Goal: Task Accomplishment & Management: Manage account settings

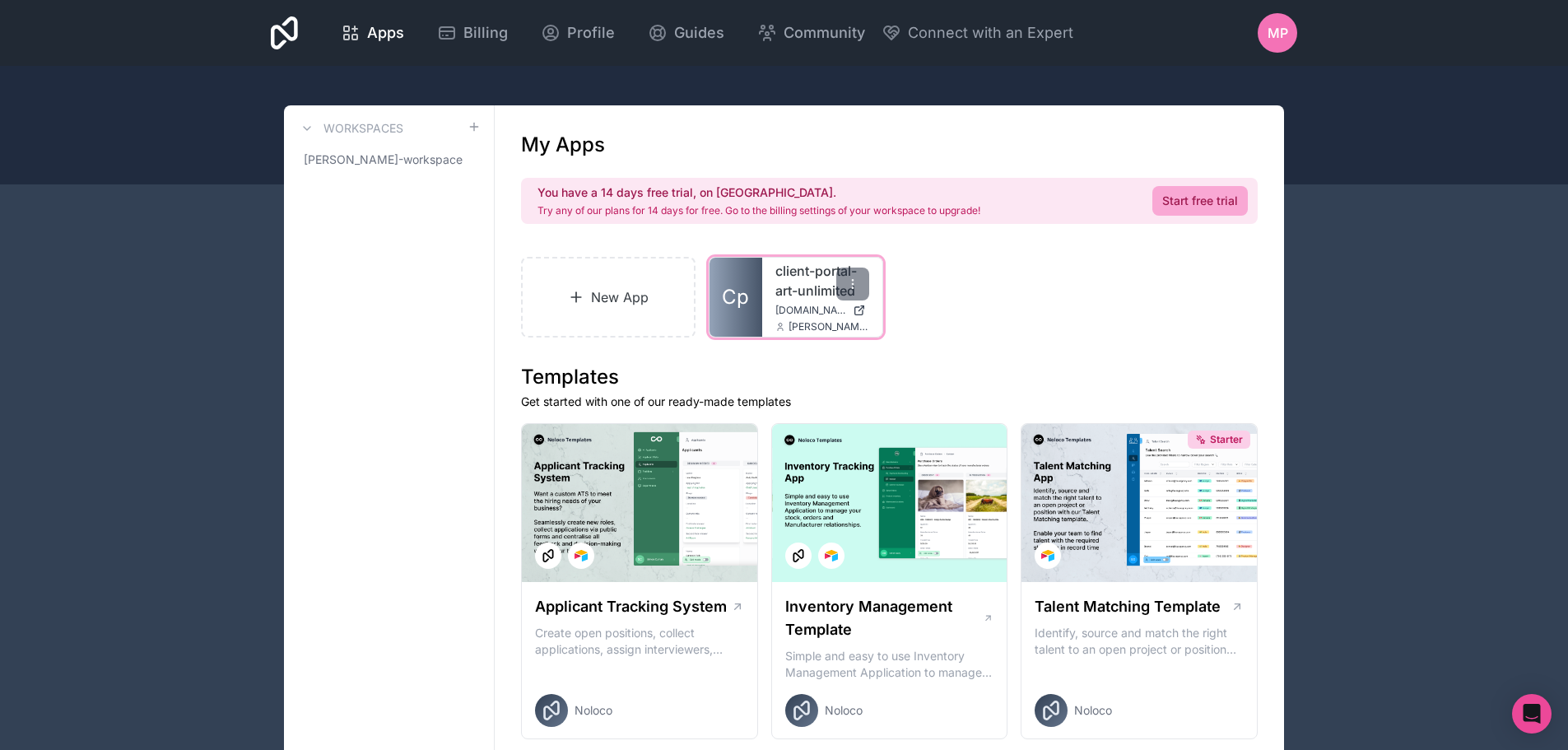
click at [780, 297] on link "client-portal-art-unlimited" at bounding box center [822, 281] width 94 height 40
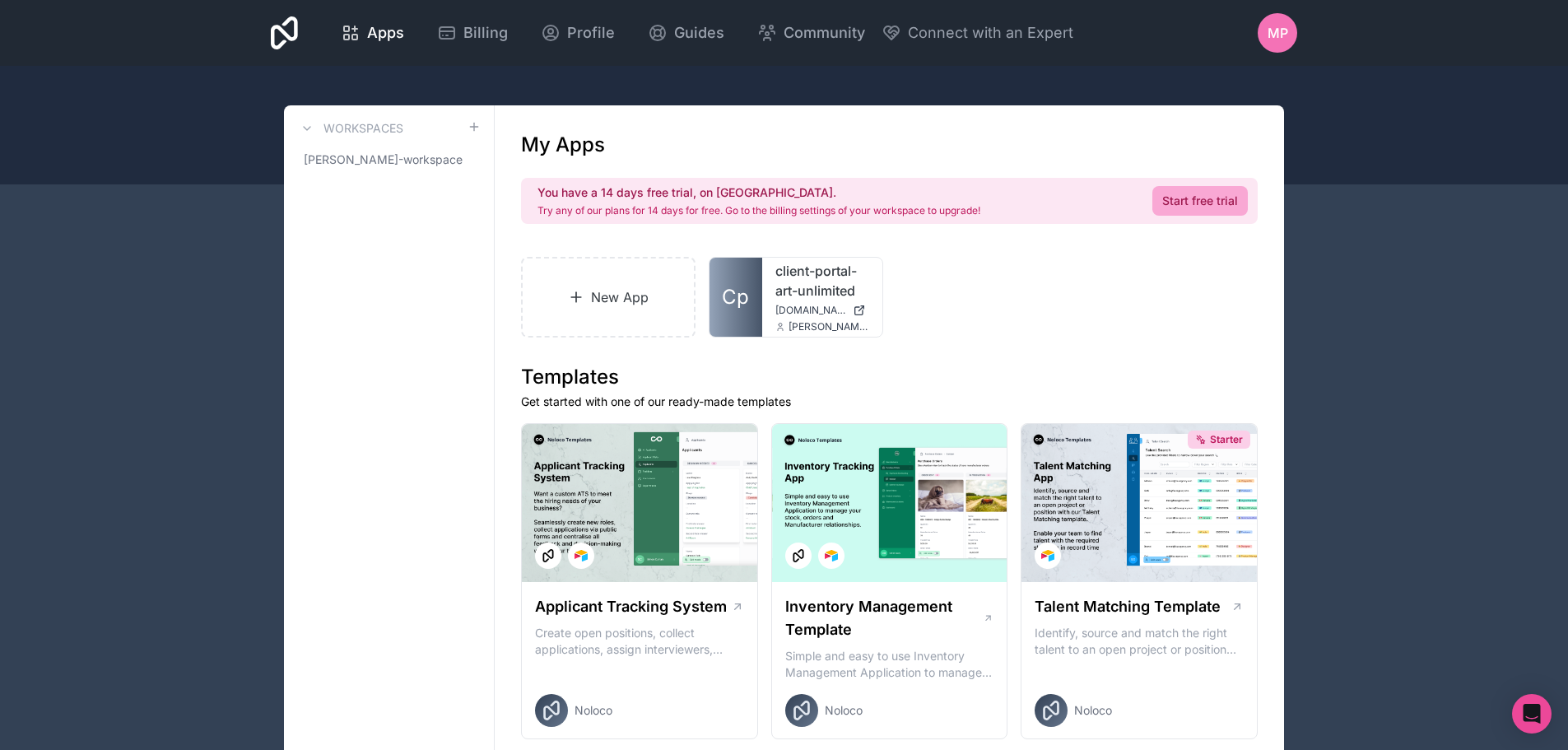
drag, startPoint x: 349, startPoint y: 203, endPoint x: 399, endPoint y: 210, distance: 50.5
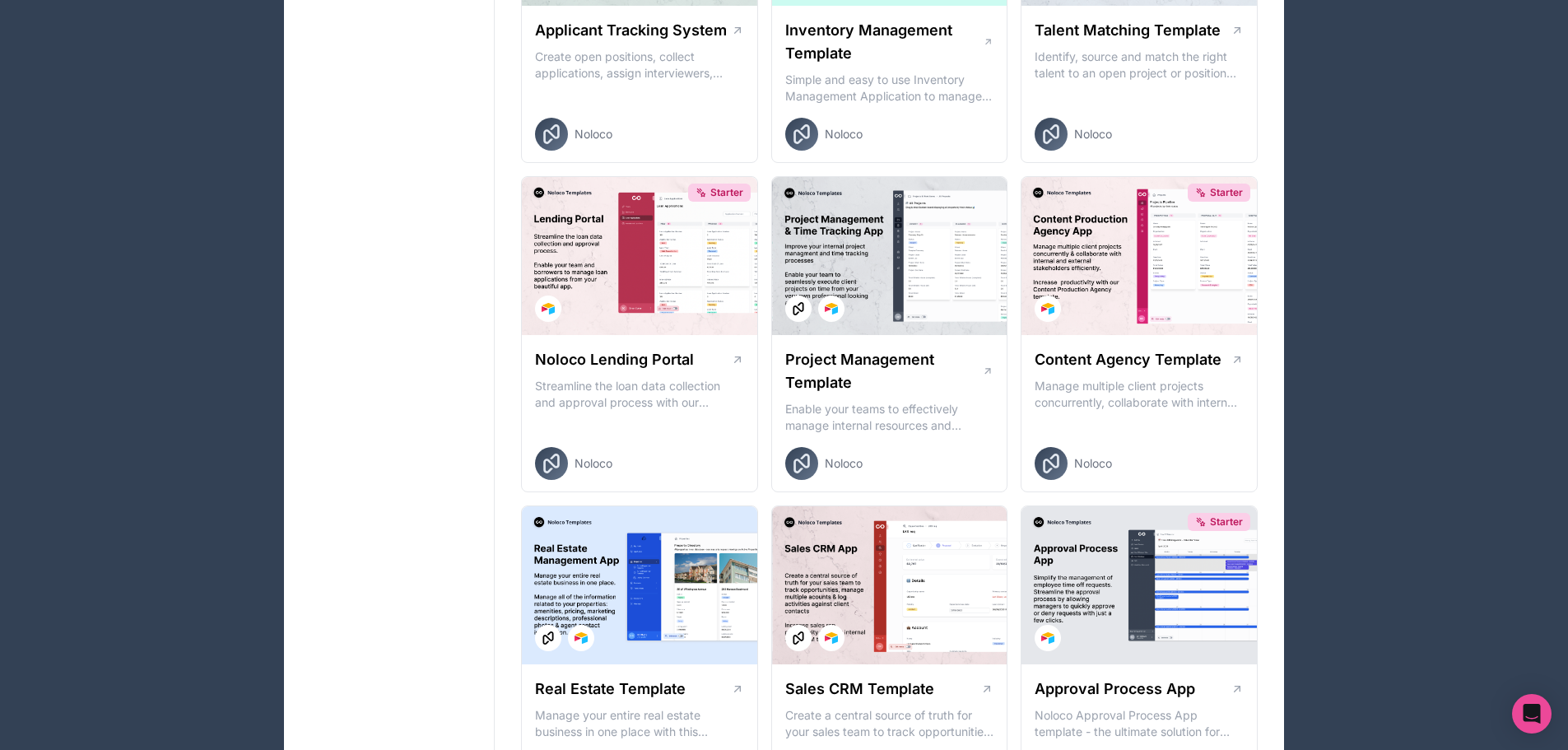
drag, startPoint x: 468, startPoint y: 207, endPoint x: 472, endPoint y: 191, distance: 16.5
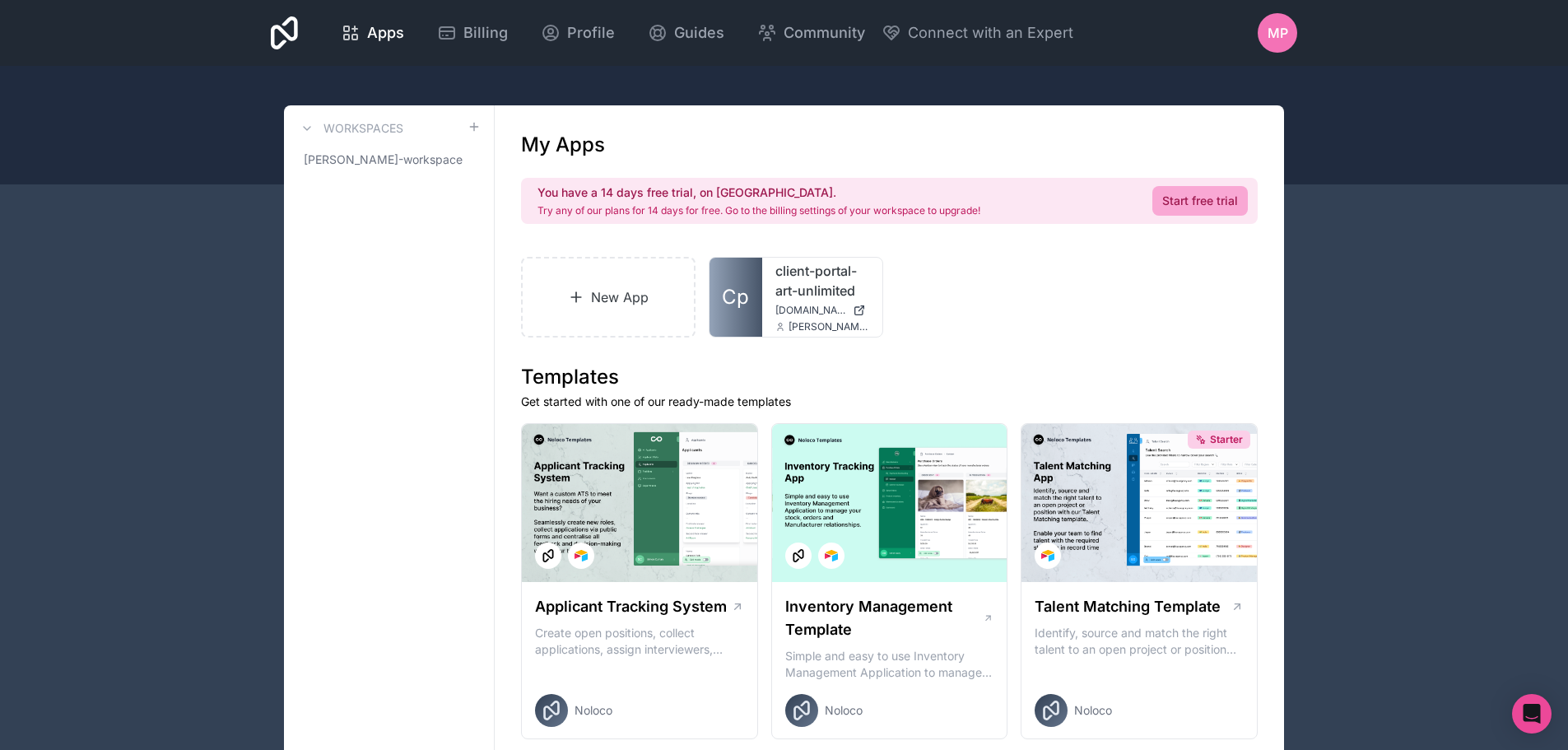
click at [313, 128] on icon at bounding box center [307, 129] width 14 height 14
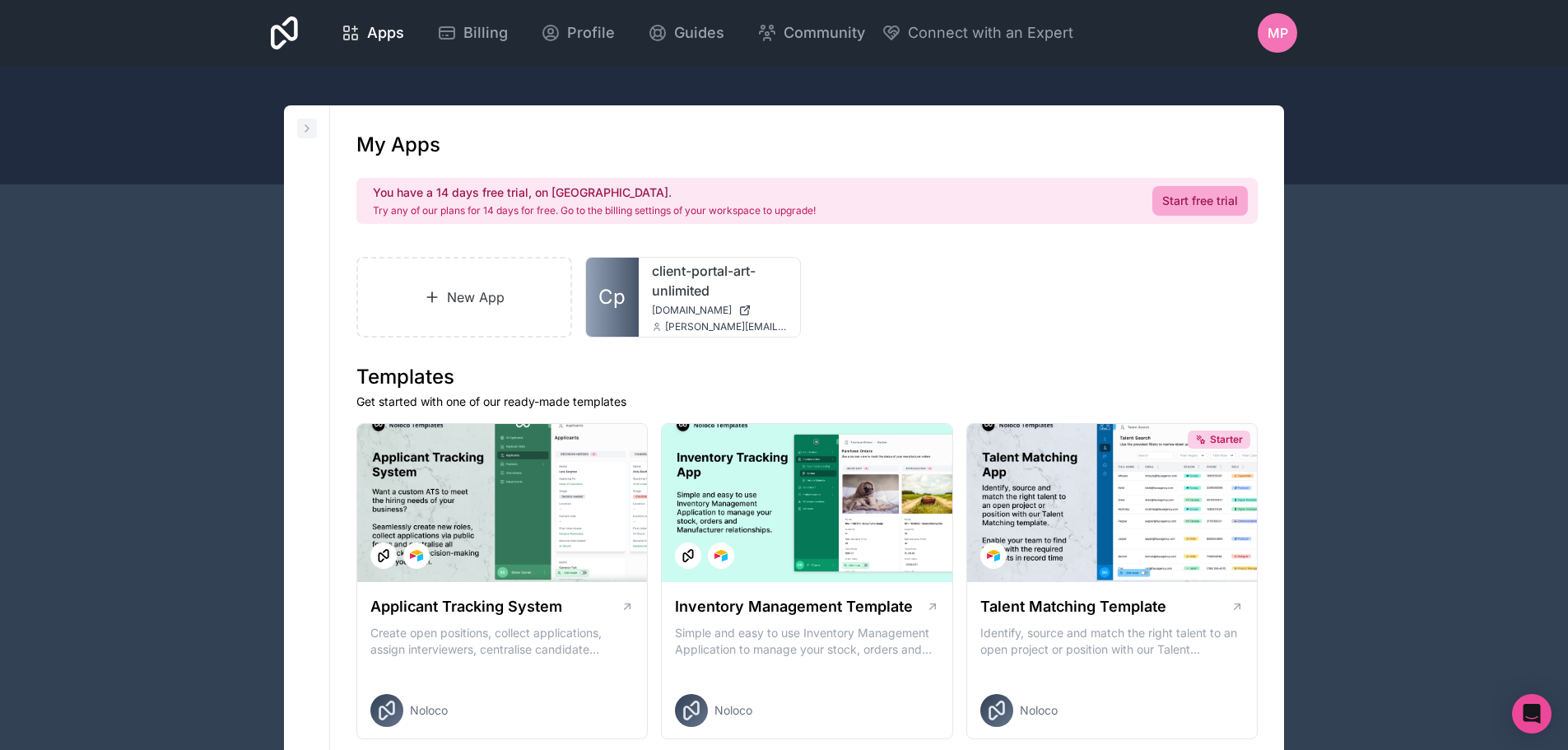
click at [307, 126] on icon at bounding box center [307, 129] width 14 height 14
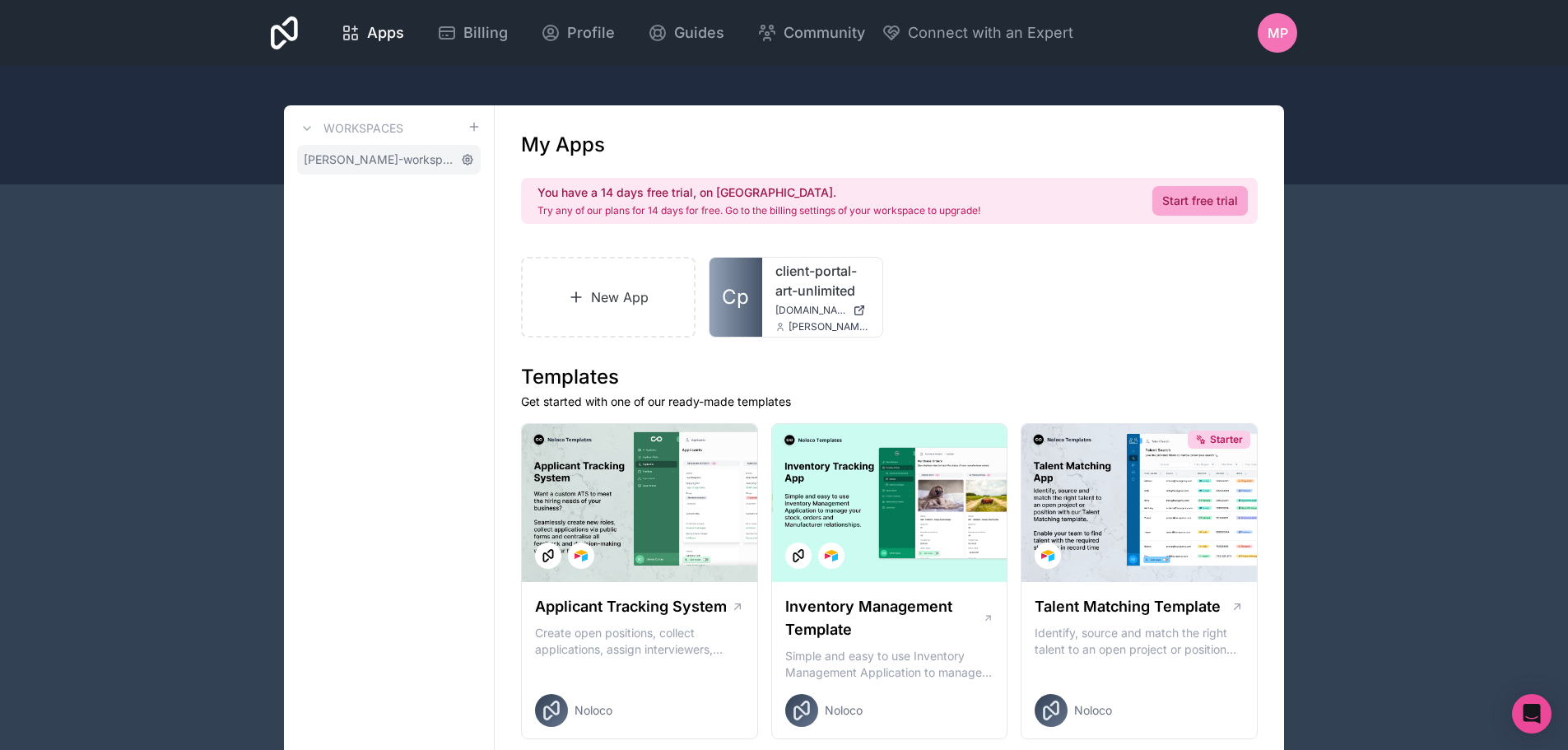
click at [464, 161] on icon at bounding box center [468, 160] width 14 height 14
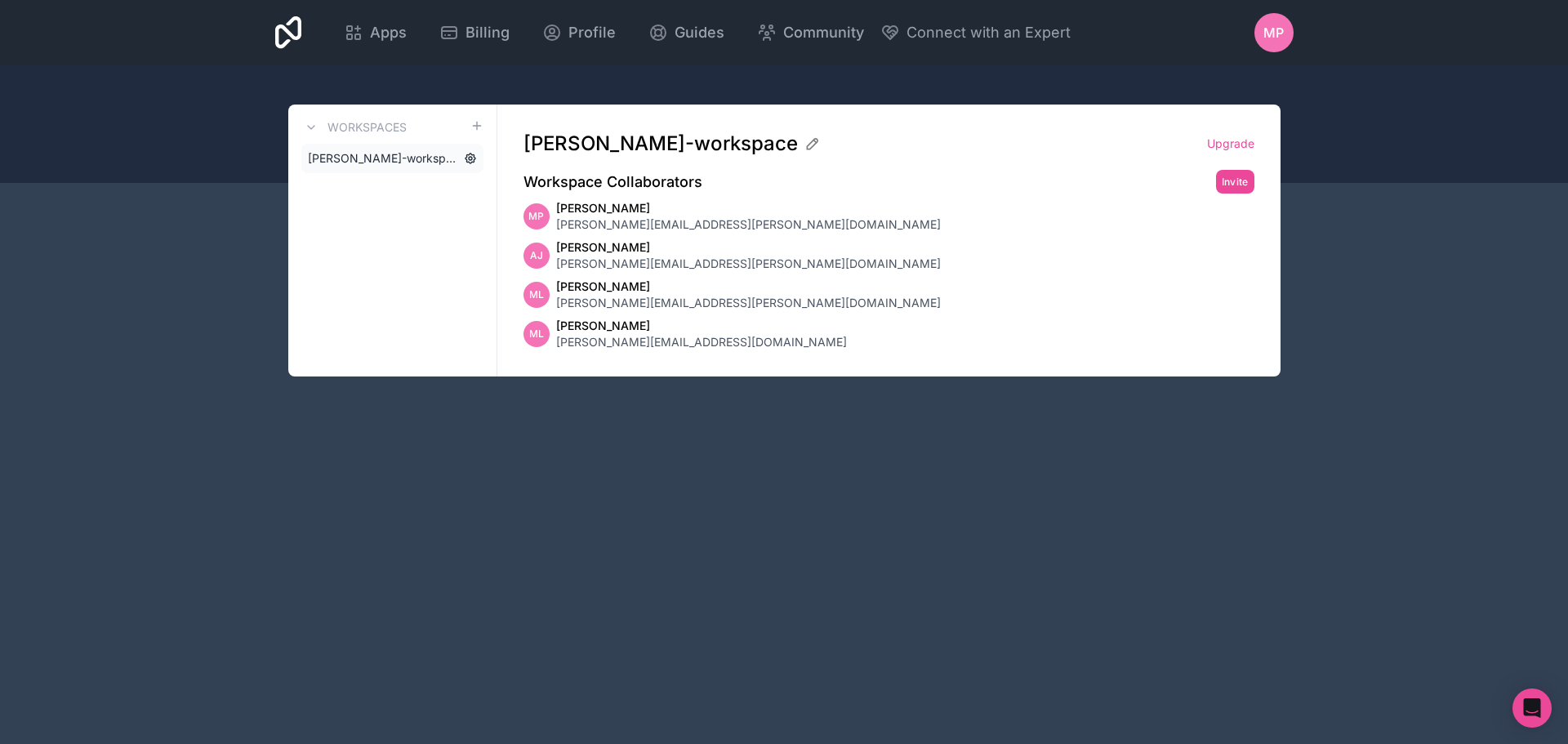
click at [464, 157] on icon at bounding box center [470, 159] width 13 height 13
click at [474, 157] on icon at bounding box center [470, 159] width 10 height 10
click at [692, 291] on span "Mike Laulunen" at bounding box center [748, 286] width 384 height 16
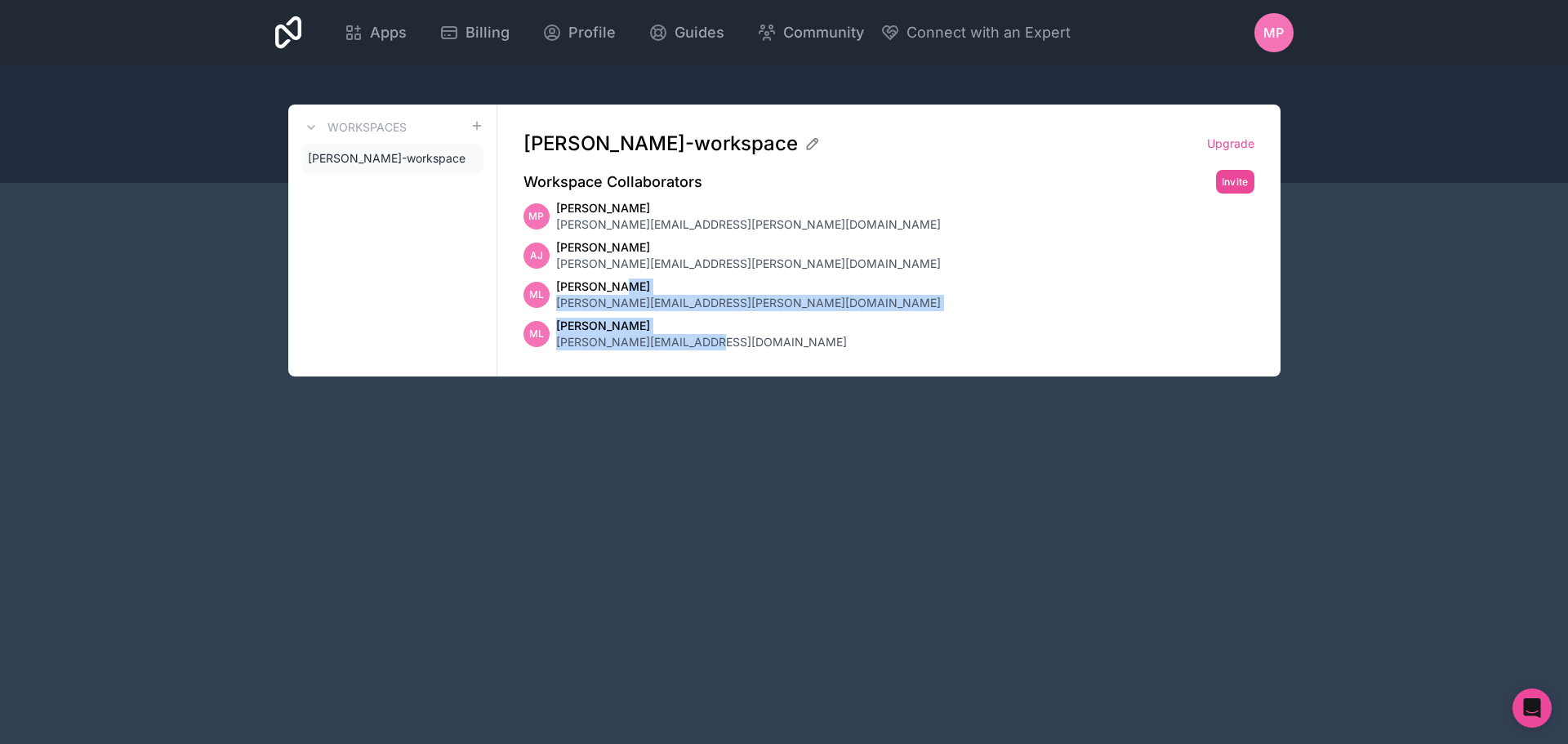
drag, startPoint x: 709, startPoint y: 347, endPoint x: 598, endPoint y: 272, distance: 134.0
click at [605, 283] on div "MP Matthew Palmer matthew.palmer@artunlimitedusa.com AJ Amanda Jacquart amanda.…" at bounding box center [888, 275] width 731 height 151
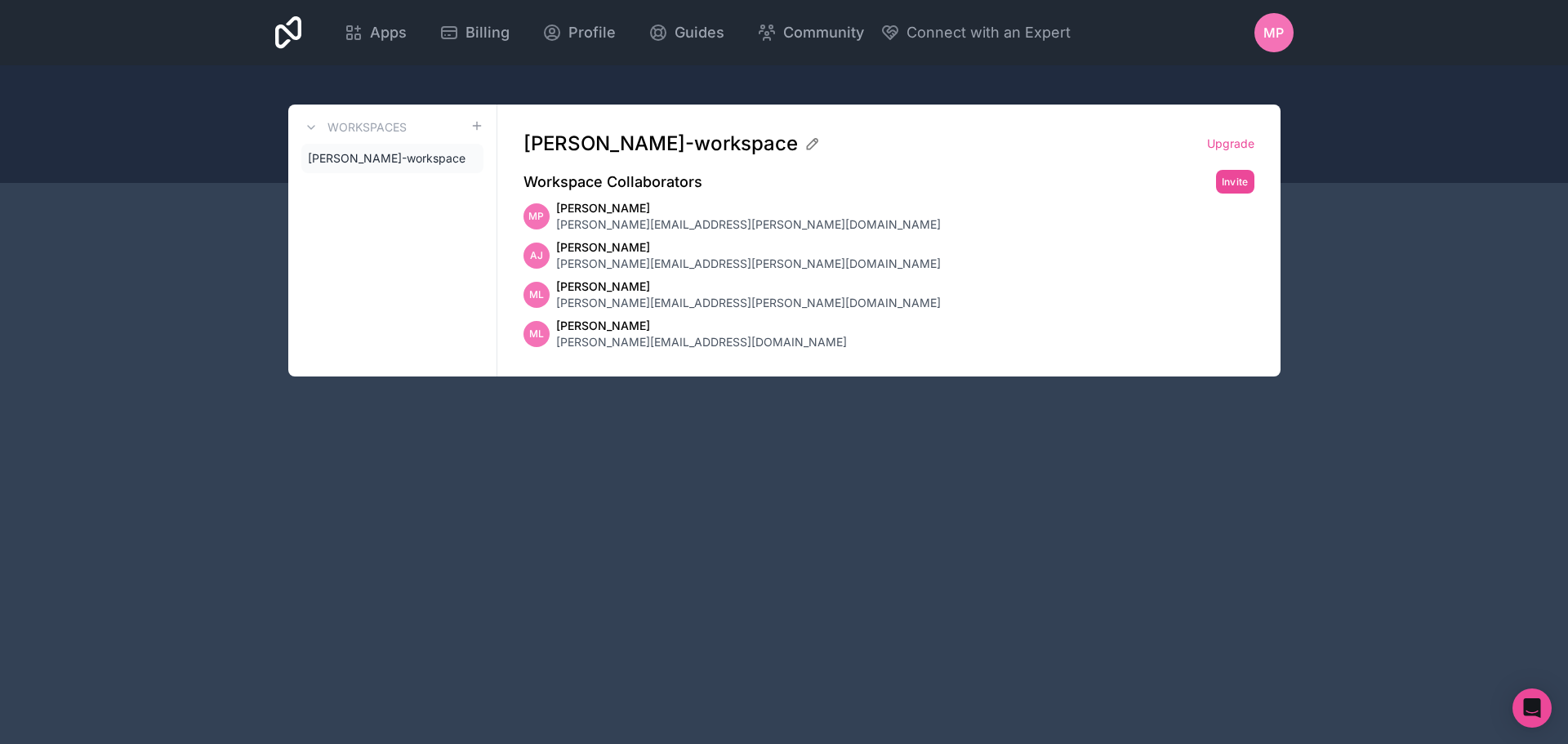
drag, startPoint x: 619, startPoint y: 247, endPoint x: 727, endPoint y: 261, distance: 108.9
click at [621, 247] on span "Amanda Jacquart" at bounding box center [748, 247] width 384 height 16
click at [723, 355] on div "matthew-palmer-workspace Upgrade Workspace Collaborators Invite MP Matthew Palm…" at bounding box center [888, 240] width 783 height 272
drag, startPoint x: 606, startPoint y: 348, endPoint x: 588, endPoint y: 335, distance: 22.2
click at [598, 340] on span "mike@artunlimitedusa.com" at bounding box center [702, 342] width 291 height 16
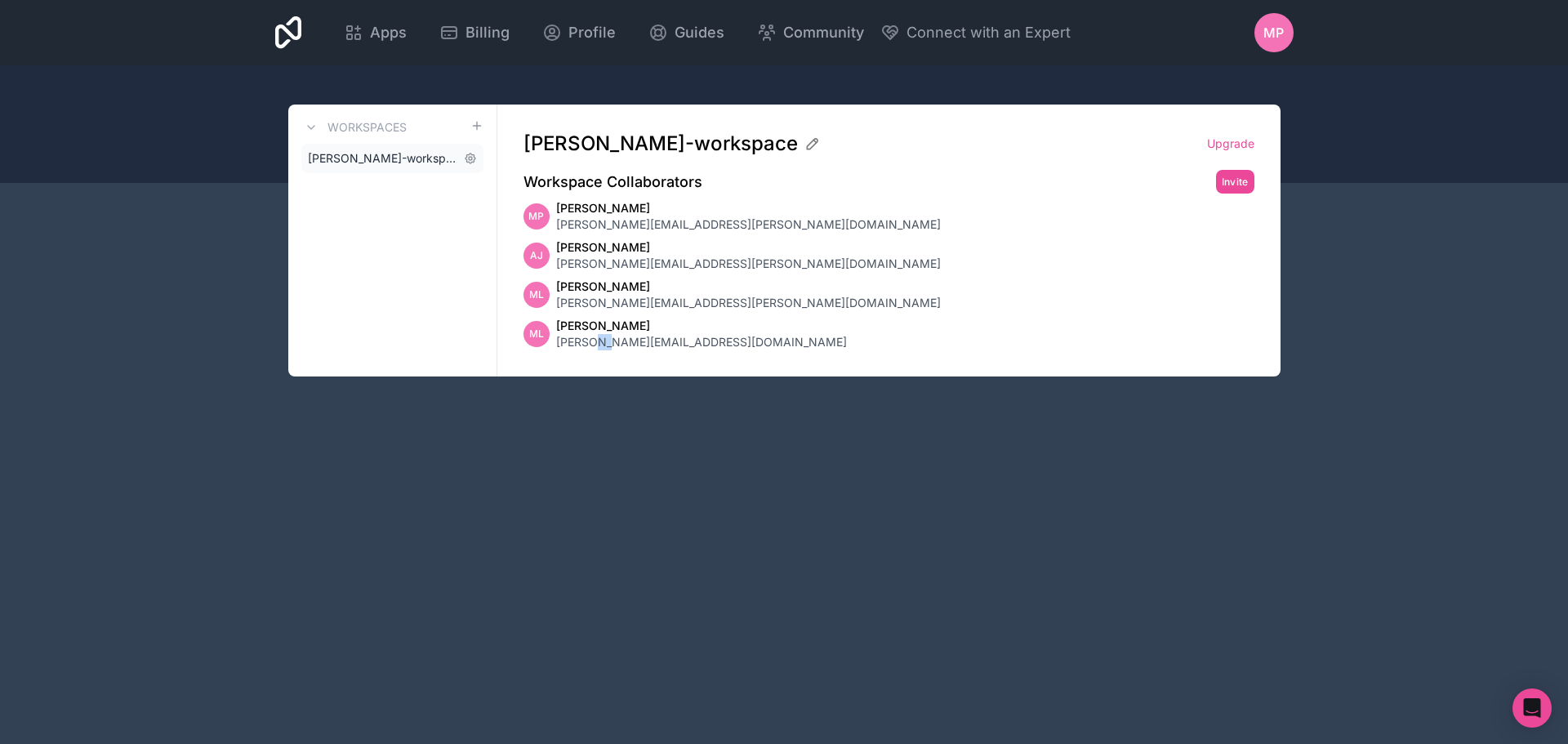
click at [434, 161] on span "[PERSON_NAME]-workspace" at bounding box center [383, 158] width 150 height 16
click at [469, 160] on icon at bounding box center [470, 159] width 13 height 13
click at [469, 157] on icon at bounding box center [470, 159] width 13 height 13
click at [315, 258] on div "Workspaces matthew-palmer-workspace" at bounding box center [393, 240] width 209 height 272
click at [1237, 140] on link "Upgrade" at bounding box center [1231, 143] width 47 height 16
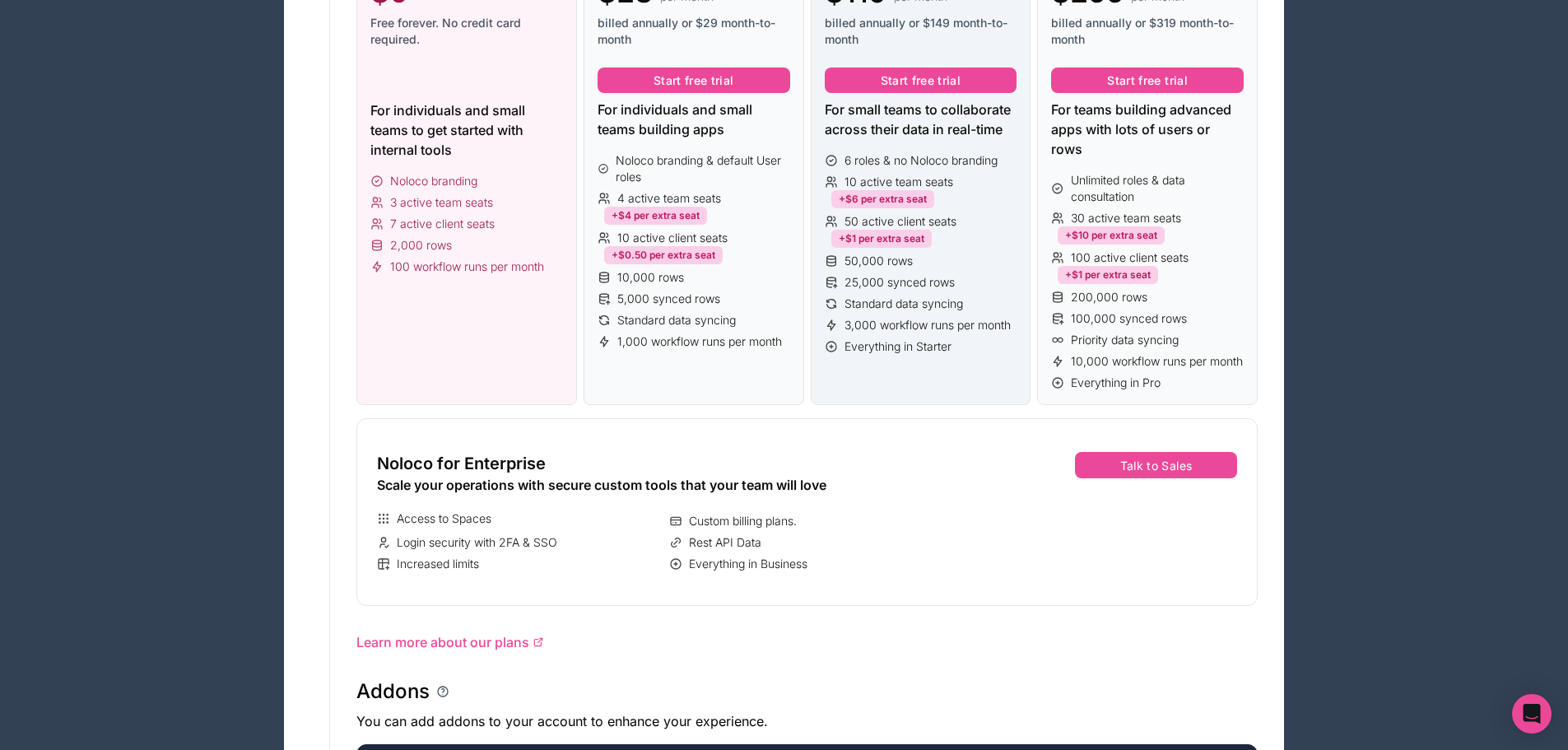
scroll to position [659, 0]
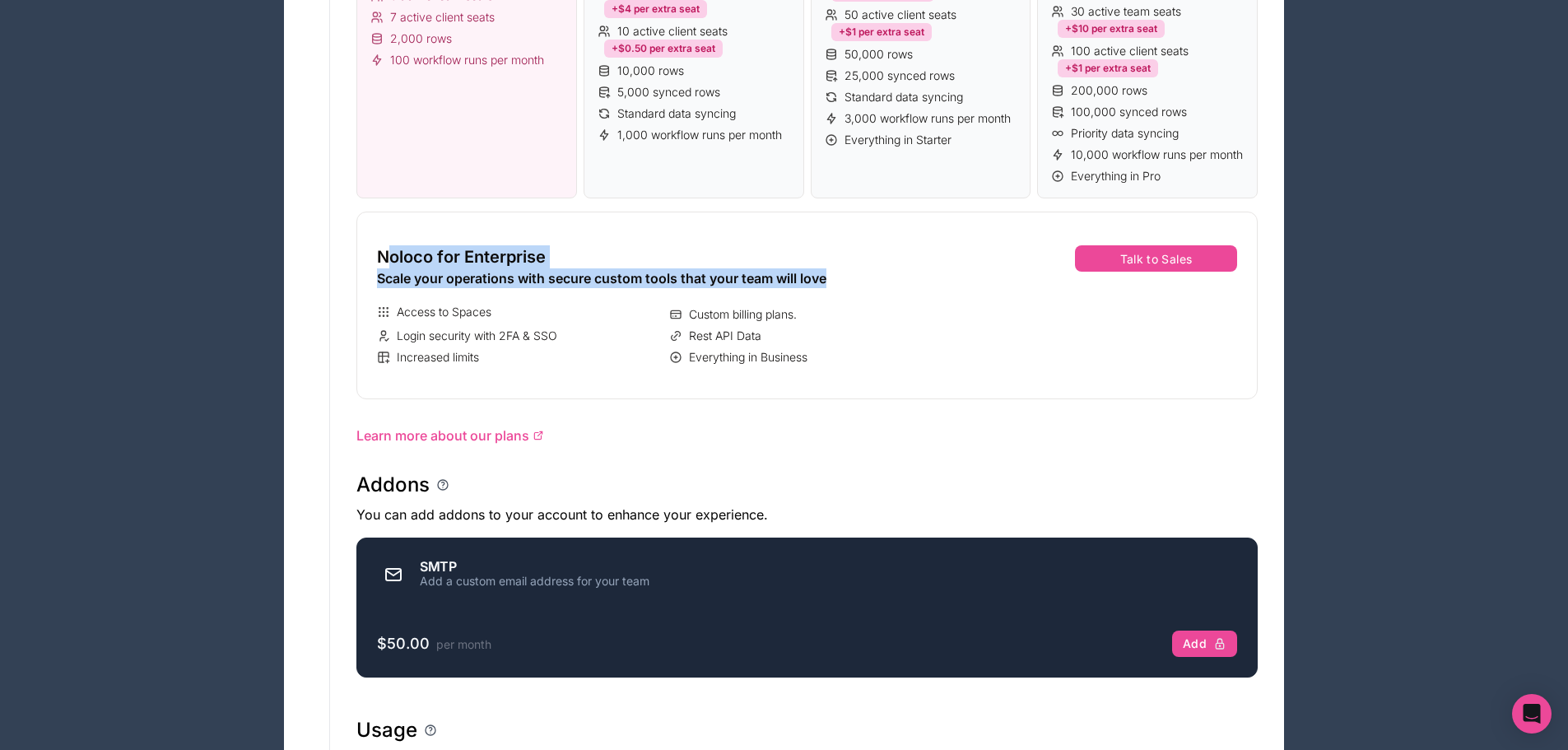
drag, startPoint x: 383, startPoint y: 269, endPoint x: 884, endPoint y: 307, distance: 502.4
click at [884, 307] on div "Noloco for Enterprise Scale your operations with secure custom tools that your …" at bounding box center [666, 305] width 604 height 173
drag, startPoint x: 884, startPoint y: 307, endPoint x: 885, endPoint y: 320, distance: 13.0
click at [885, 308] on div "Noloco for Enterprise Scale your operations with secure custom tools that your …" at bounding box center [666, 305] width 604 height 173
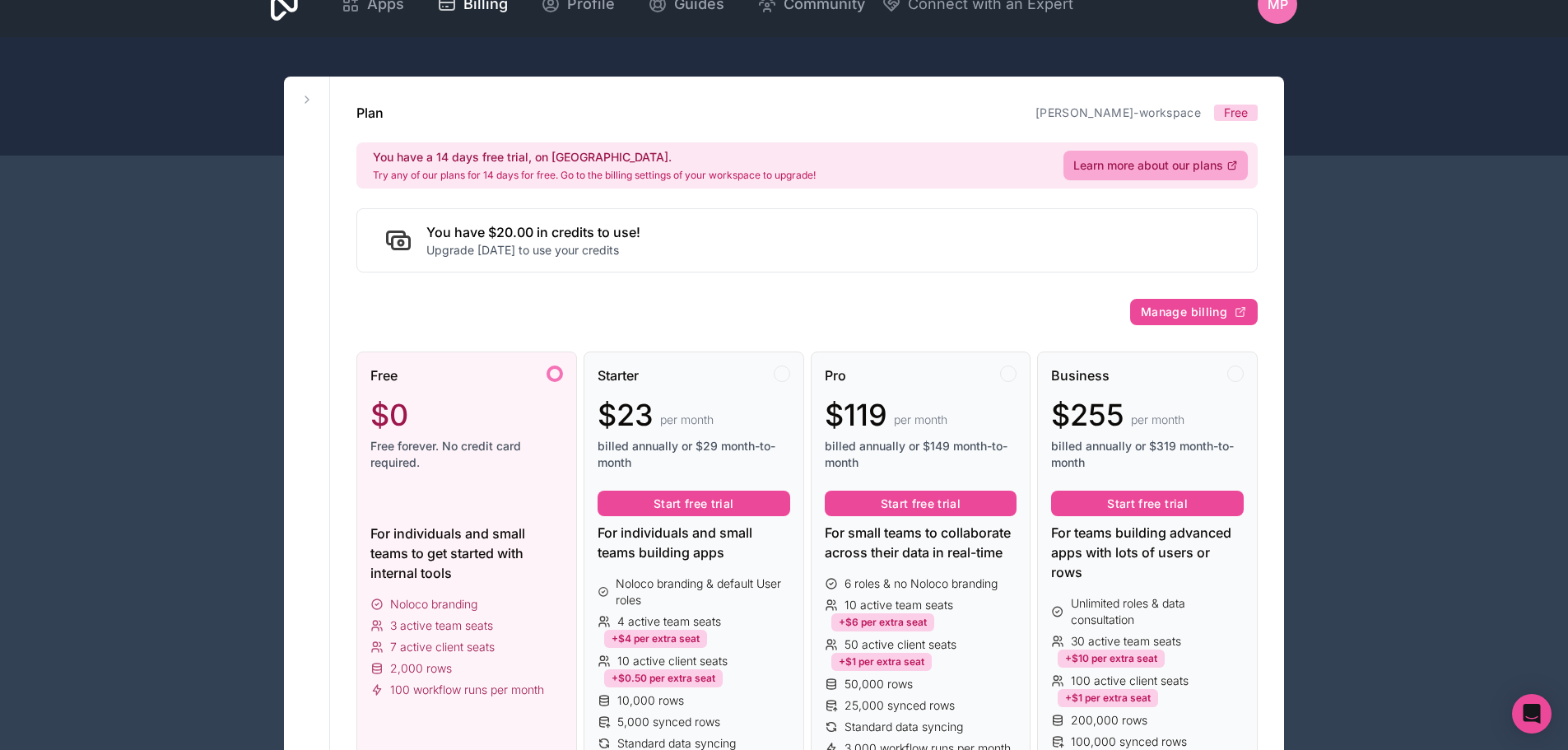
scroll to position [0, 0]
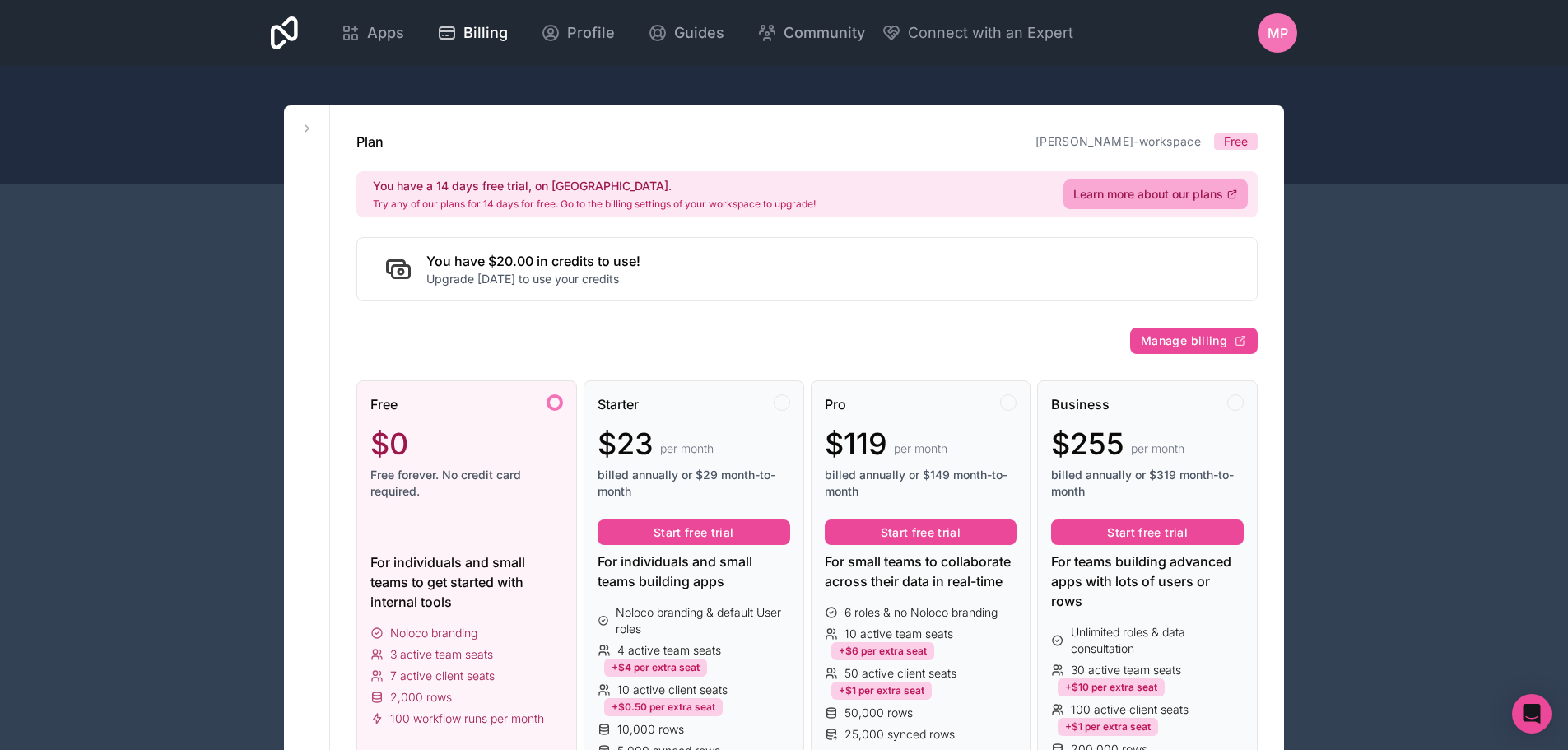
click at [311, 120] on button at bounding box center [306, 128] width 20 height 20
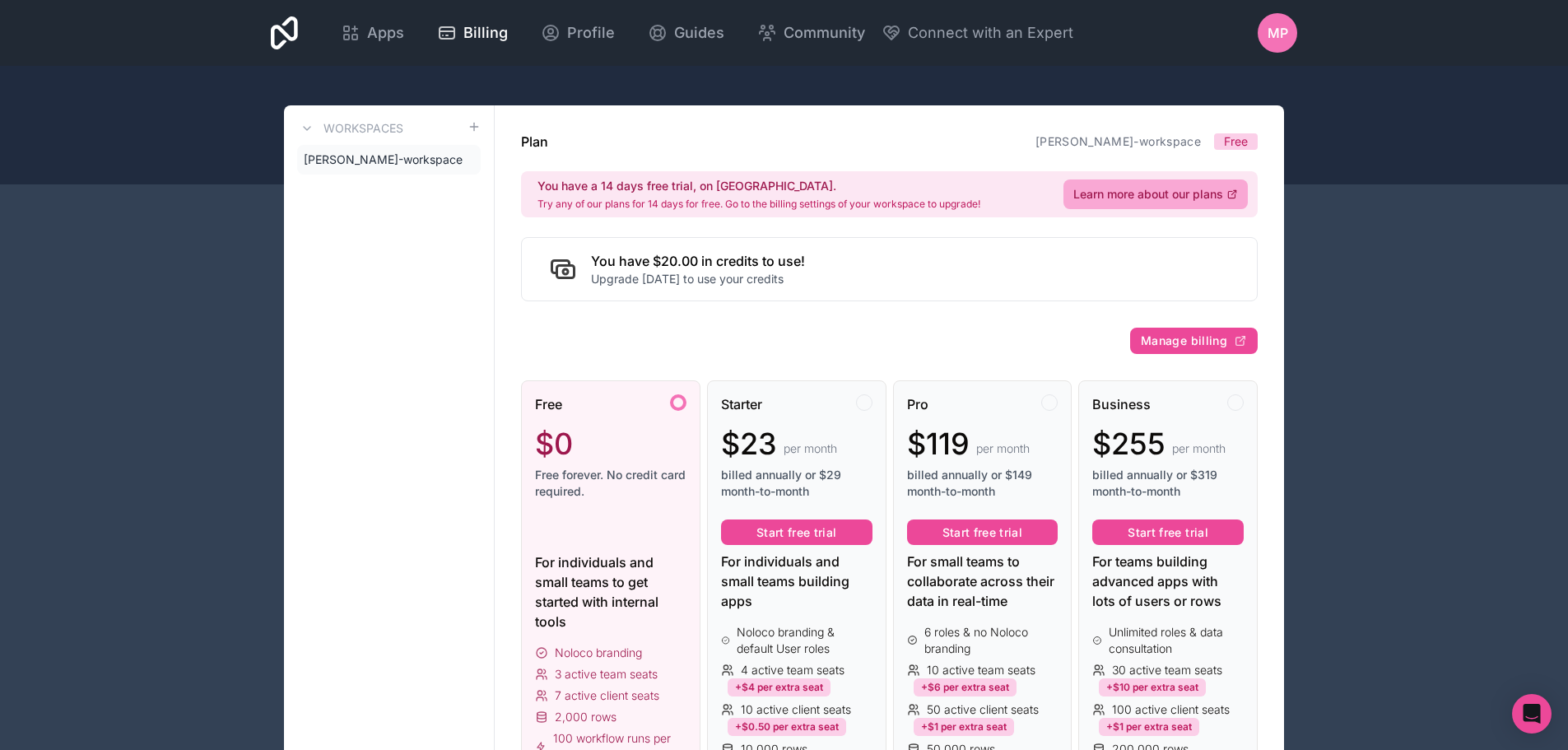
click at [301, 128] on icon at bounding box center [307, 129] width 14 height 14
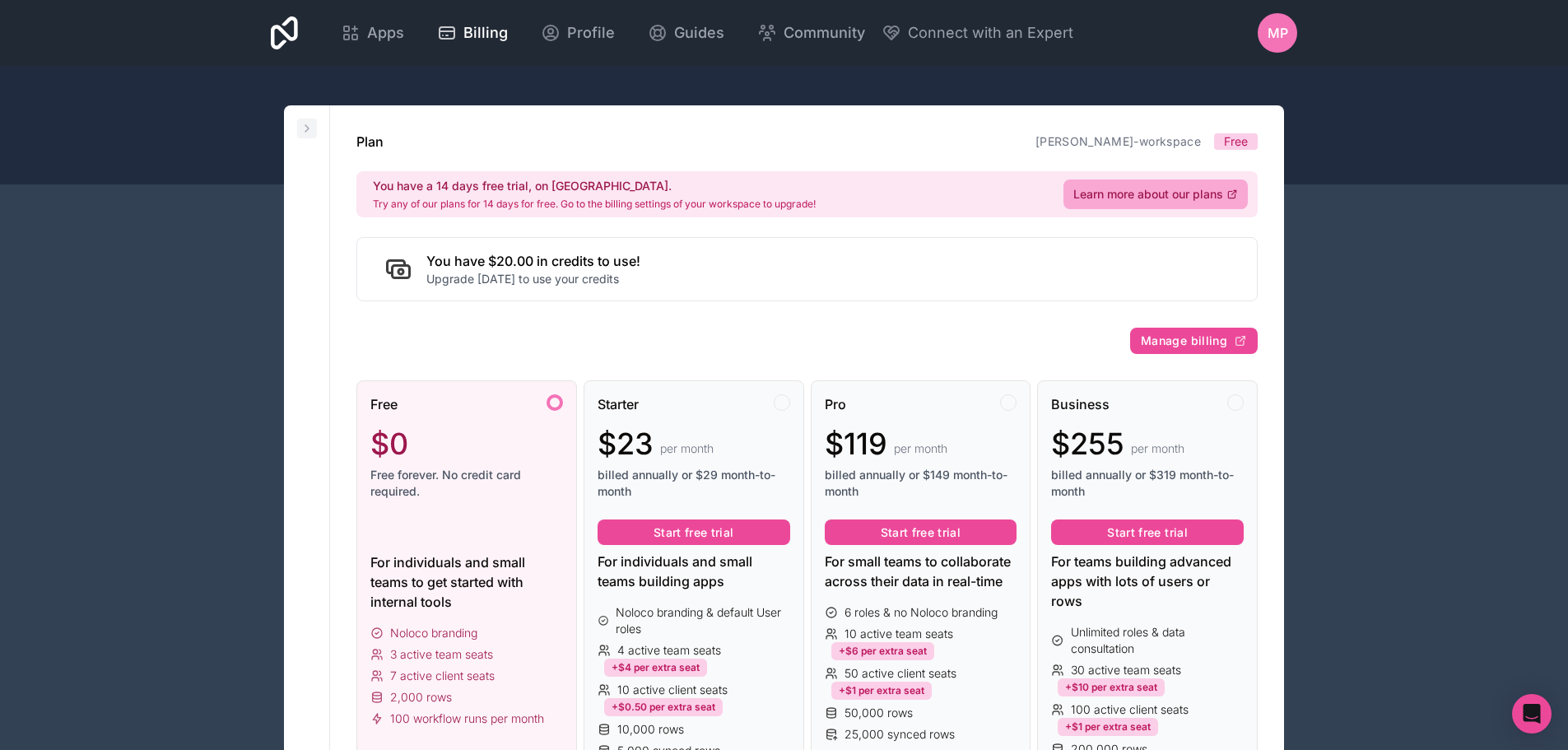
click at [305, 129] on icon at bounding box center [307, 129] width 14 height 14
click at [313, 126] on button at bounding box center [306, 128] width 20 height 20
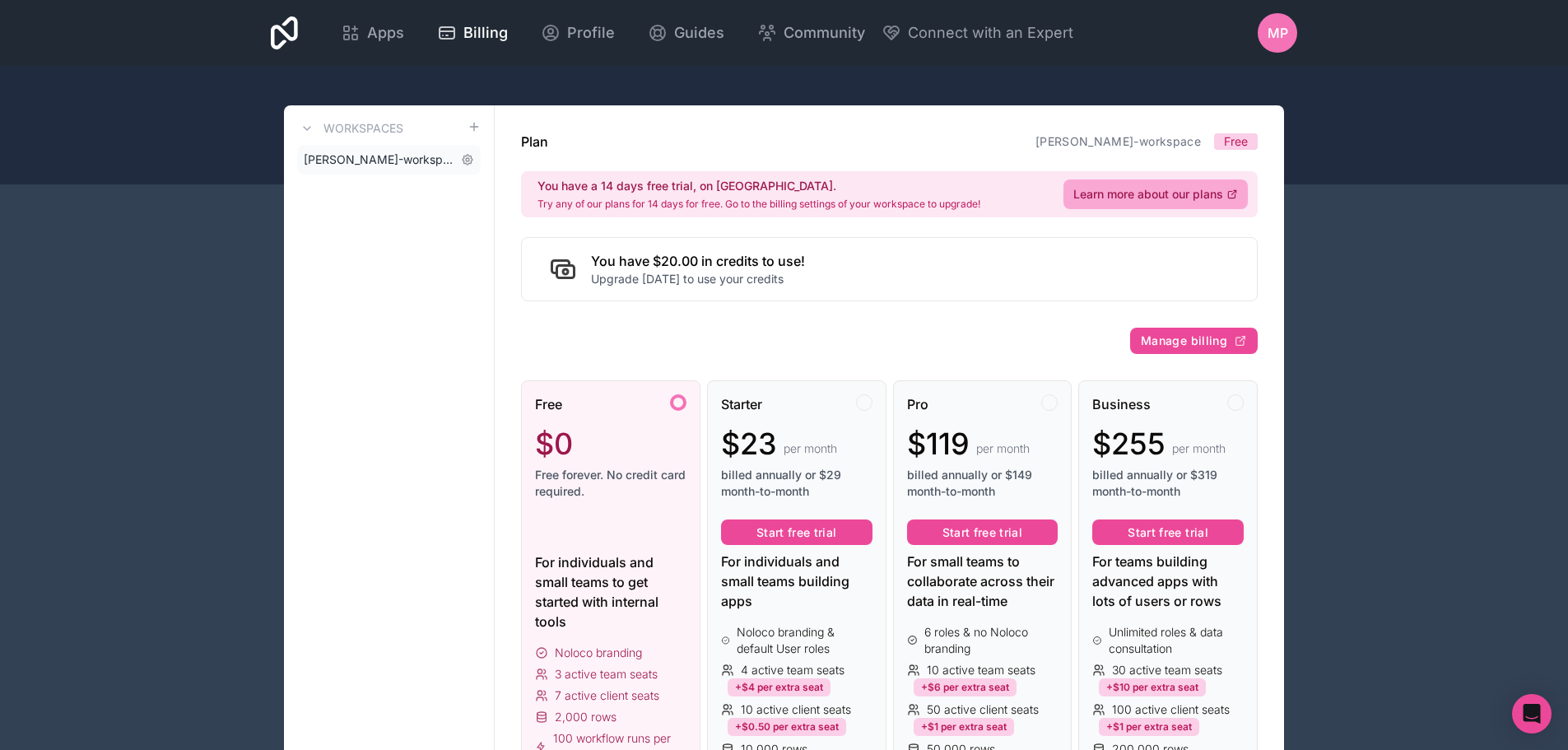
click at [370, 164] on span "[PERSON_NAME]-workspace" at bounding box center [379, 160] width 151 height 16
click at [466, 160] on icon at bounding box center [468, 160] width 14 height 14
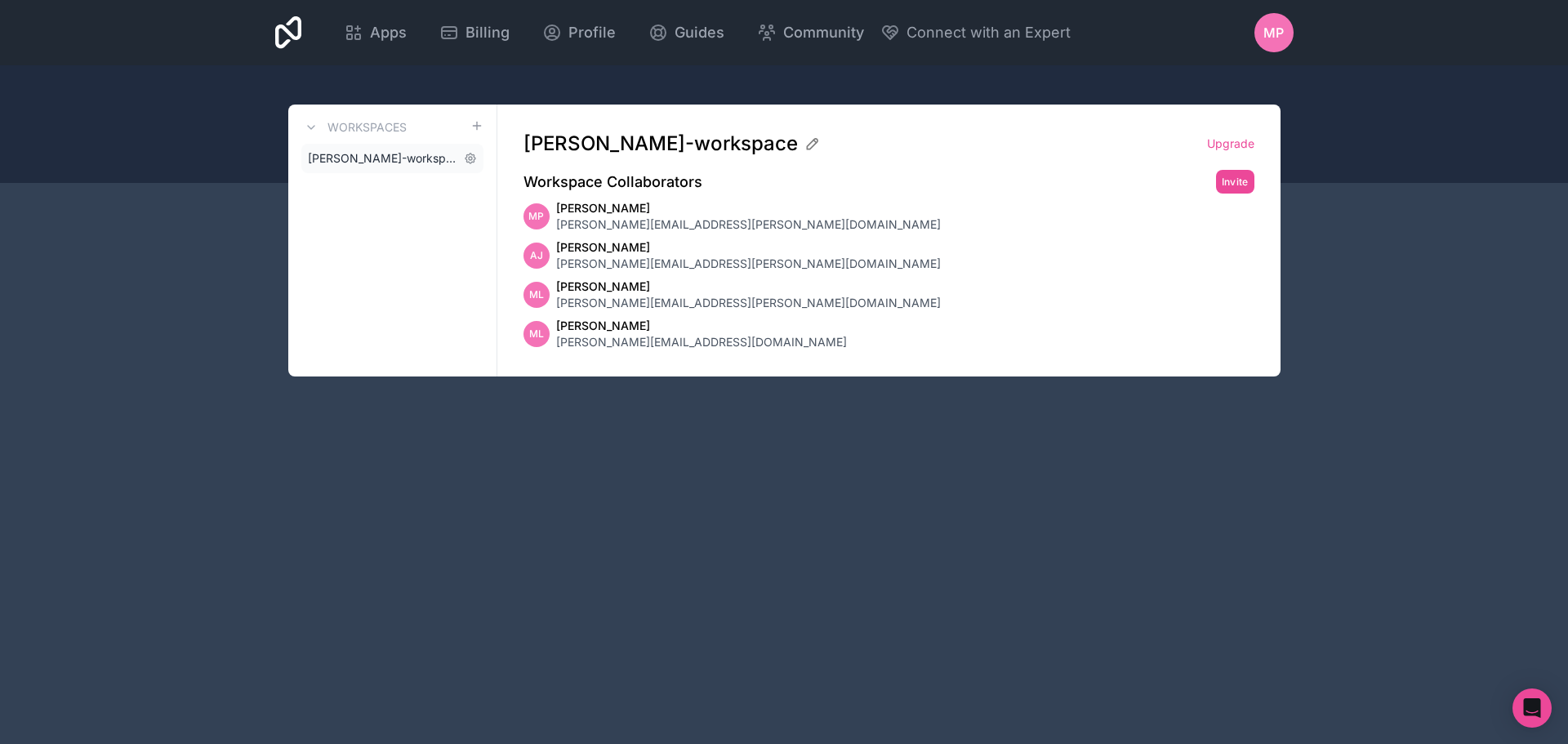
click at [410, 155] on span "[PERSON_NAME]-workspace" at bounding box center [383, 158] width 150 height 16
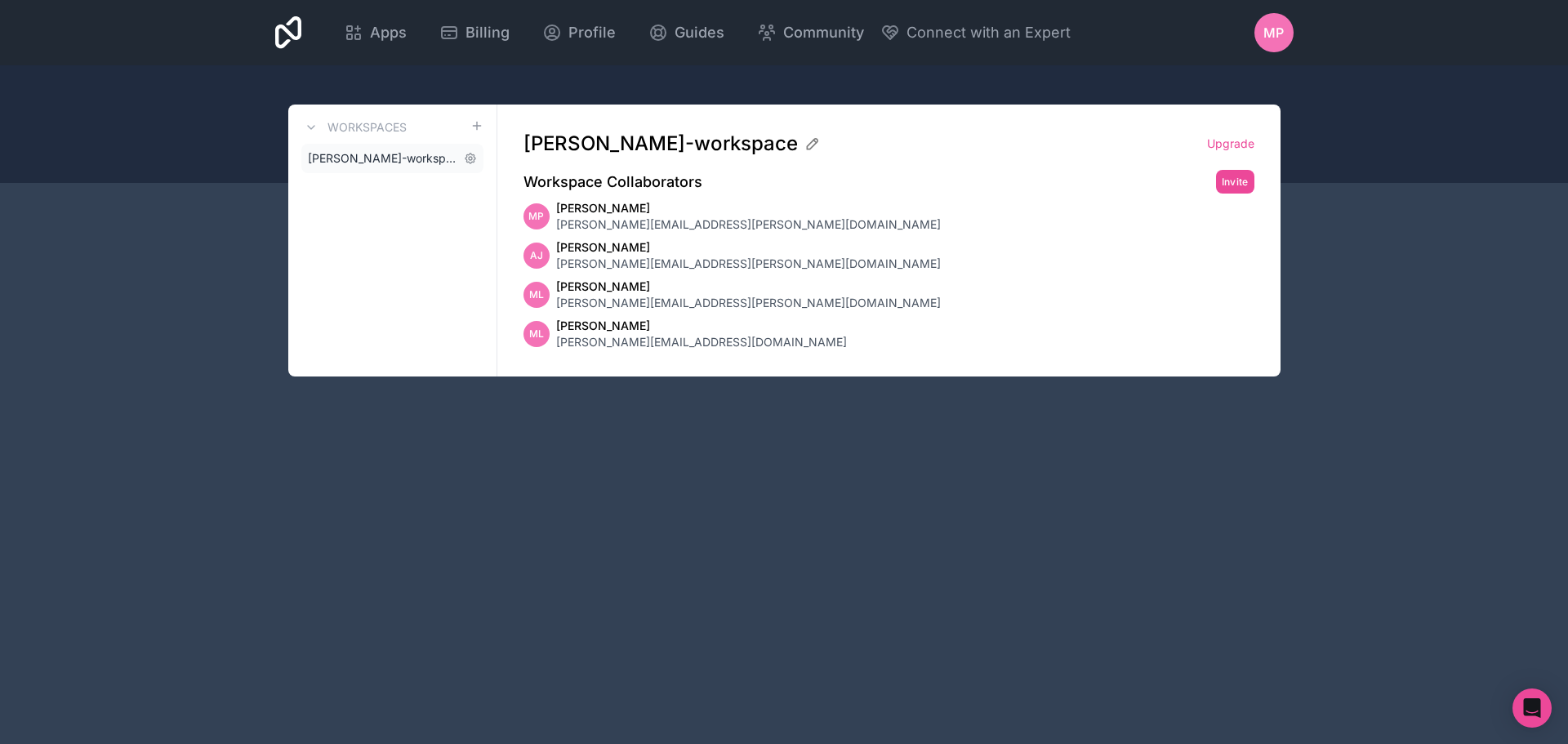
drag, startPoint x: 410, startPoint y: 155, endPoint x: 334, endPoint y: 158, distance: 76.1
click at [334, 158] on span "[PERSON_NAME]-workspace" at bounding box center [383, 158] width 150 height 16
click at [464, 157] on icon at bounding box center [470, 159] width 13 height 13
click at [467, 157] on icon at bounding box center [470, 159] width 13 height 13
click at [470, 157] on icon at bounding box center [470, 159] width 13 height 13
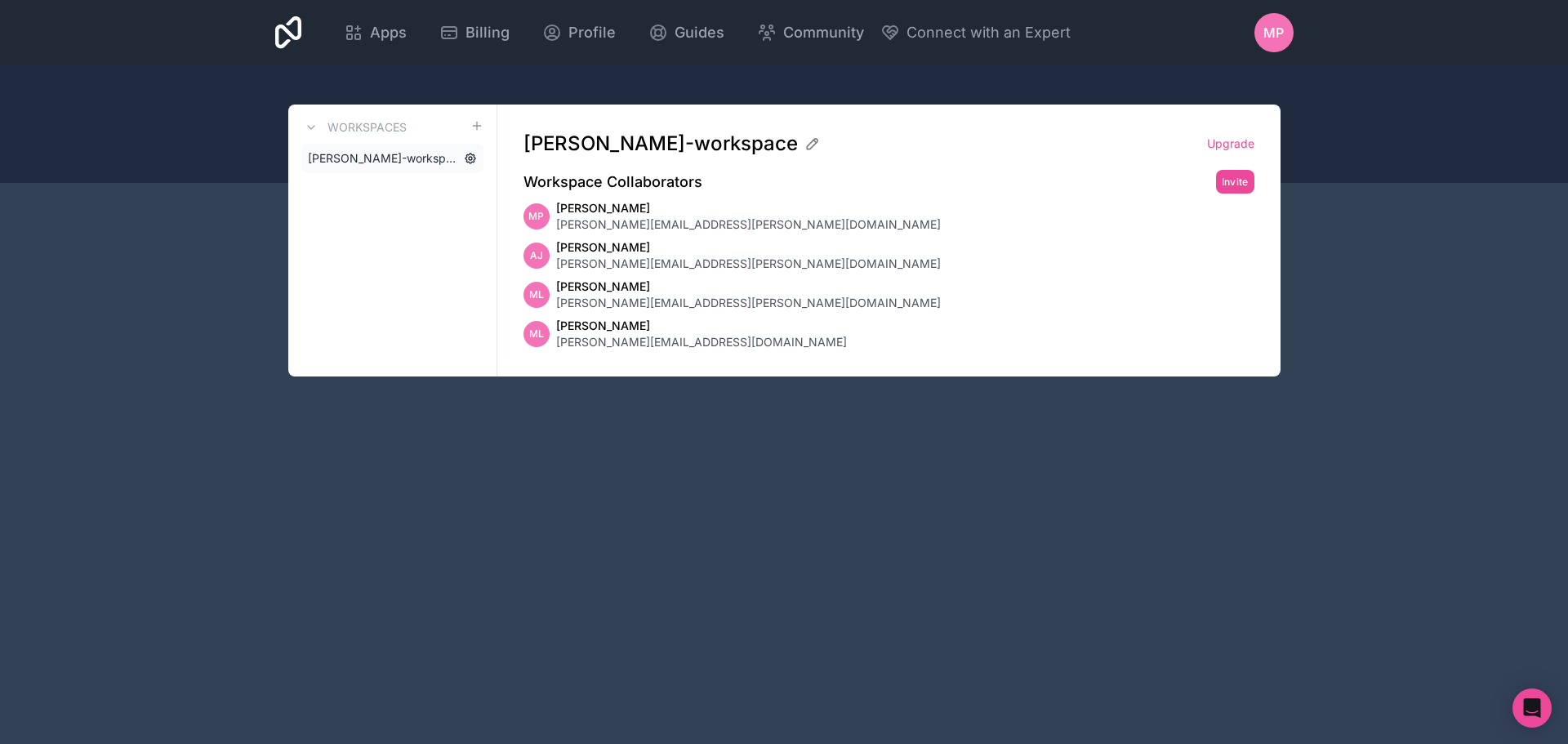
click at [470, 157] on icon at bounding box center [470, 159] width 13 height 13
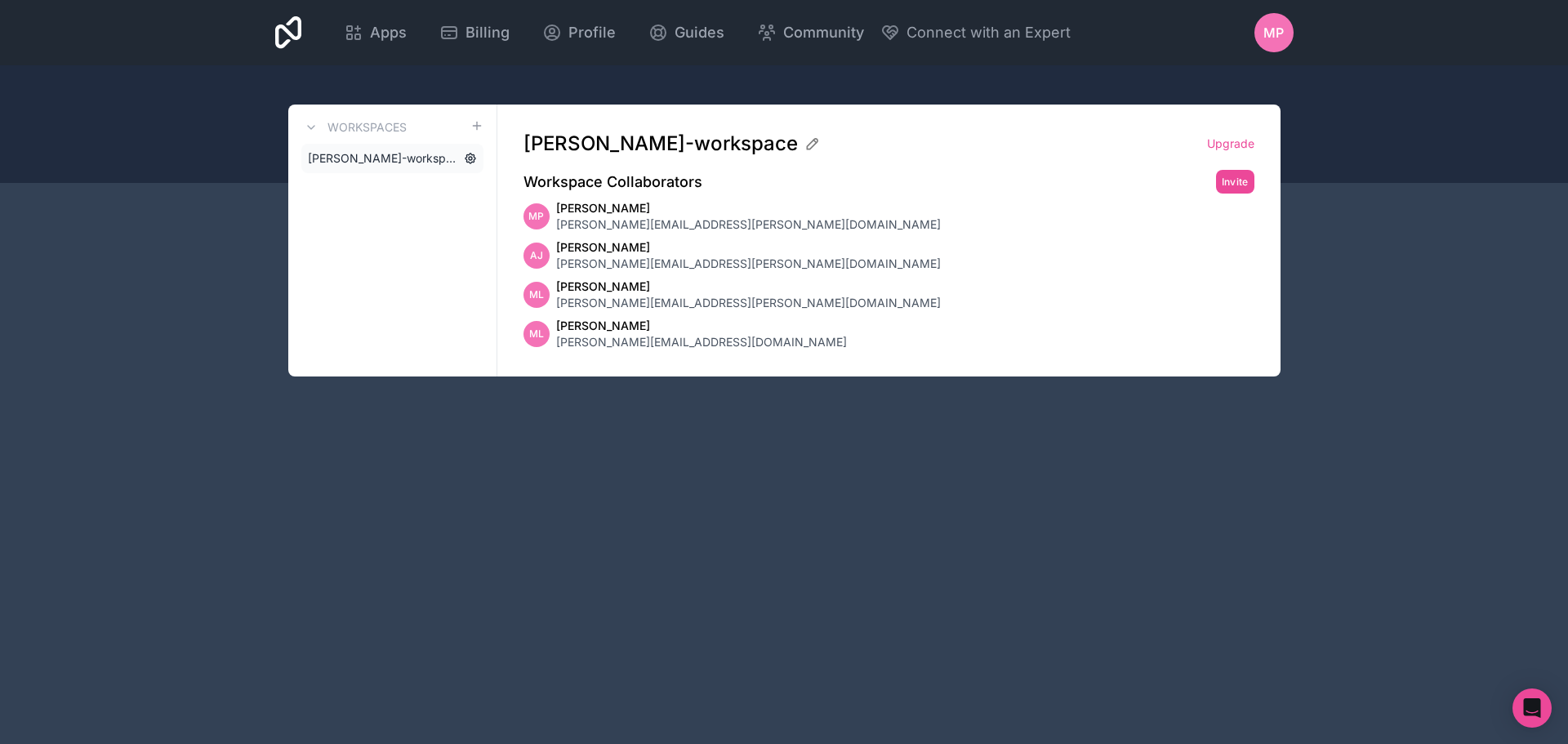
click at [470, 157] on icon at bounding box center [470, 159] width 13 height 13
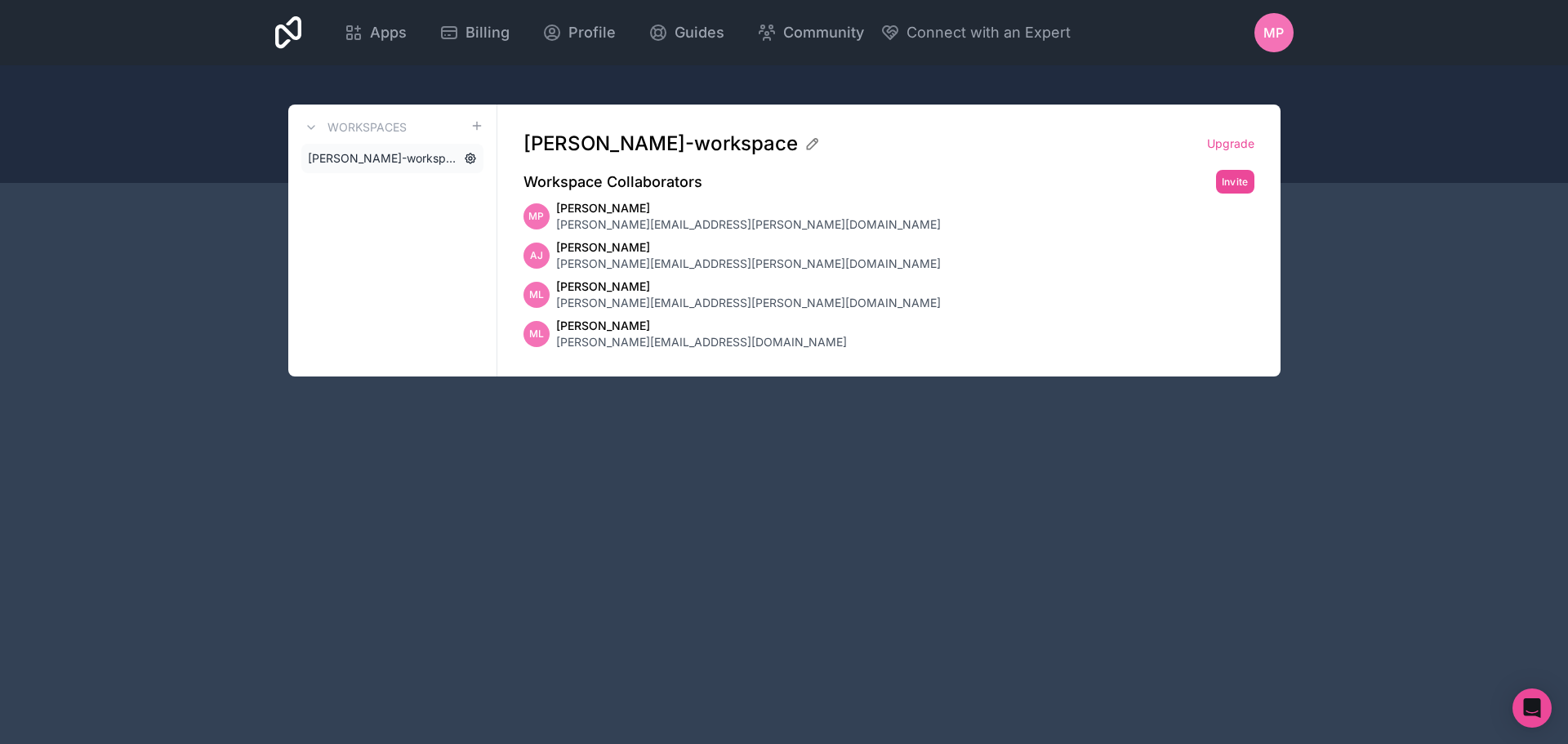
click at [470, 157] on icon at bounding box center [470, 159] width 13 height 13
click at [755, 107] on div "matthew-palmer-workspace Upgrade Workspace Collaborators Invite MP Matthew Palm…" at bounding box center [888, 240] width 783 height 272
click at [813, 142] on icon at bounding box center [814, 141] width 3 height 3
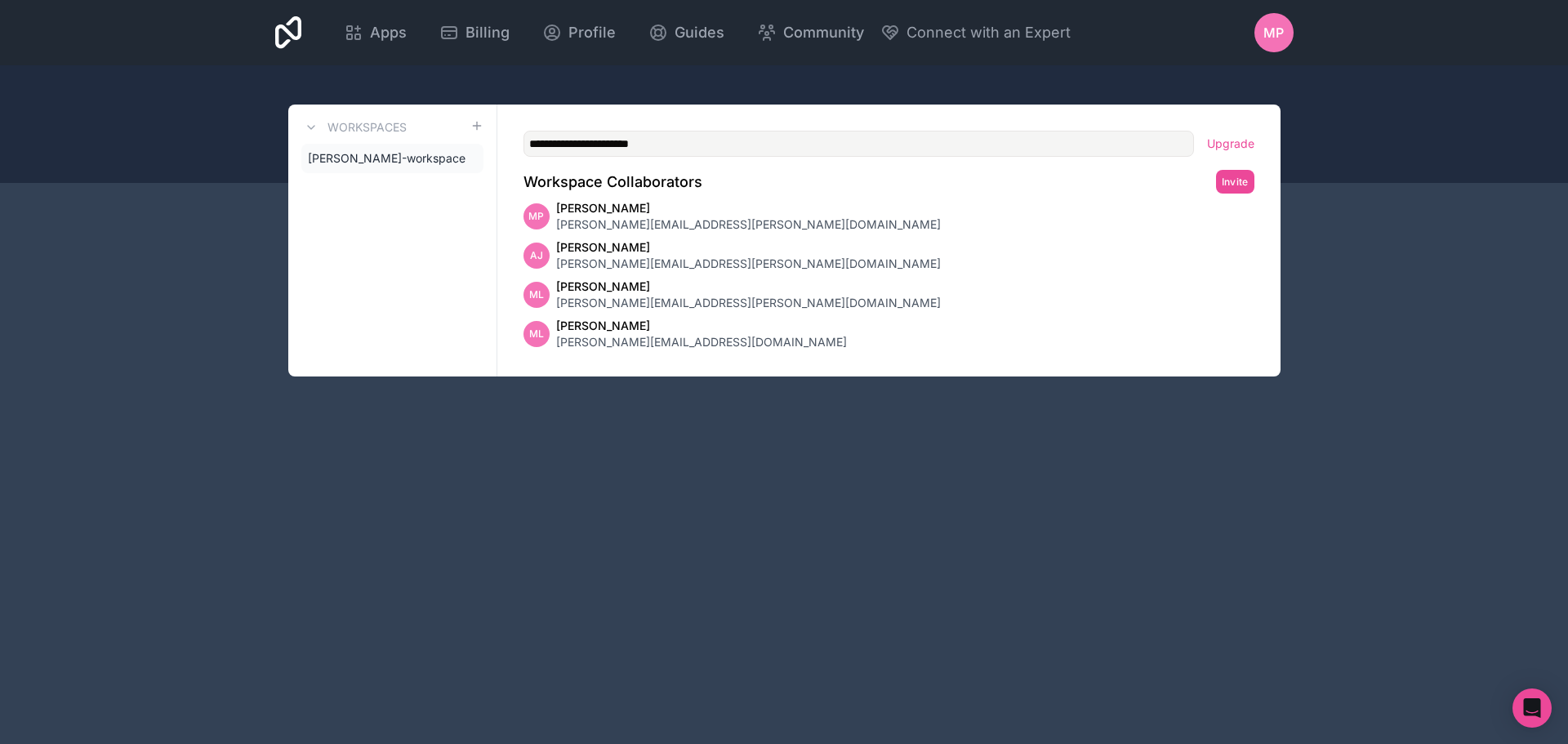
click at [808, 142] on input "**********" at bounding box center [858, 143] width 670 height 26
click at [362, 146] on link "[PERSON_NAME]-workspace" at bounding box center [392, 158] width 182 height 29
click at [362, 151] on link "[PERSON_NAME]-workspace" at bounding box center [392, 158] width 182 height 29
click at [373, 41] on span "Apps" at bounding box center [389, 32] width 37 height 23
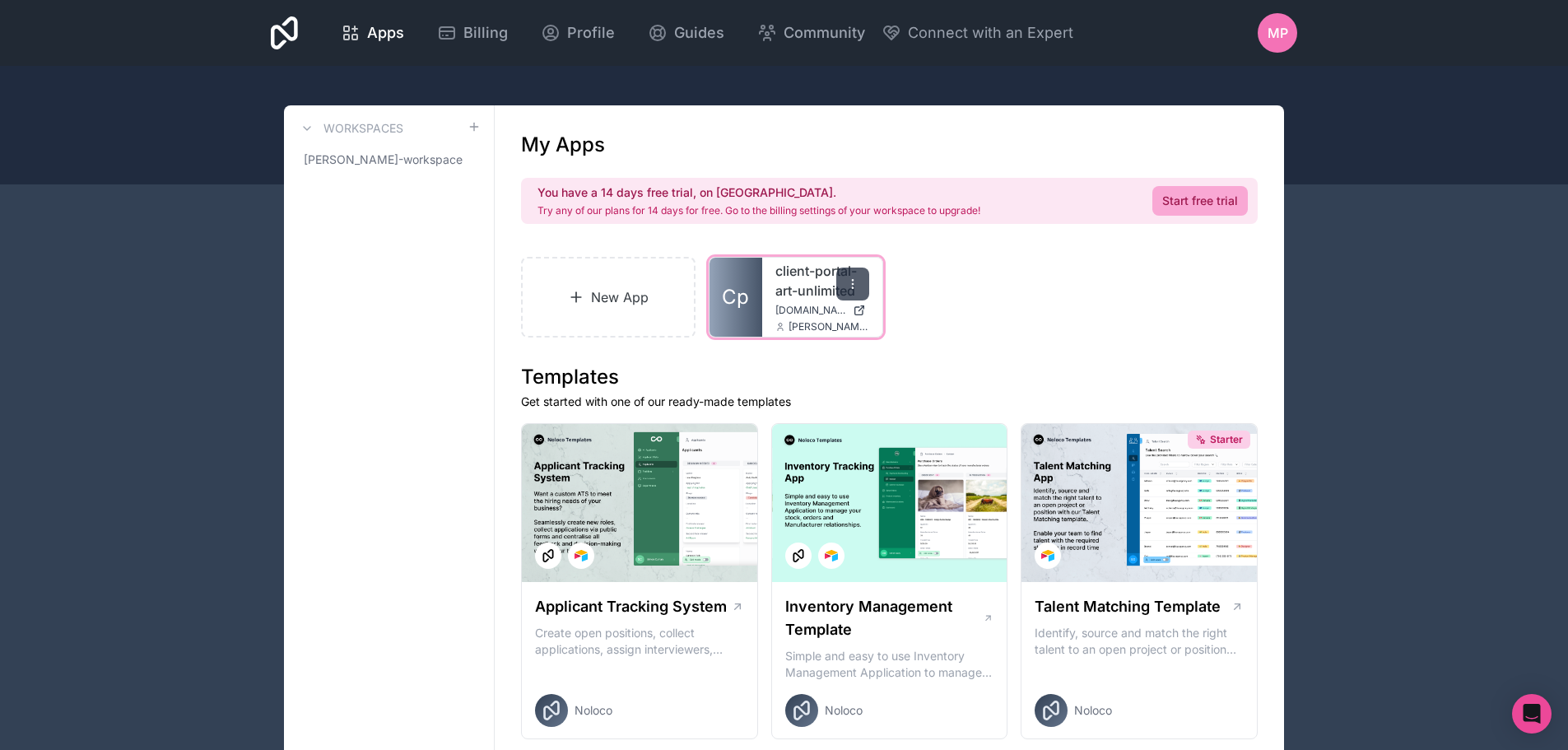
click at [857, 289] on icon at bounding box center [853, 284] width 14 height 14
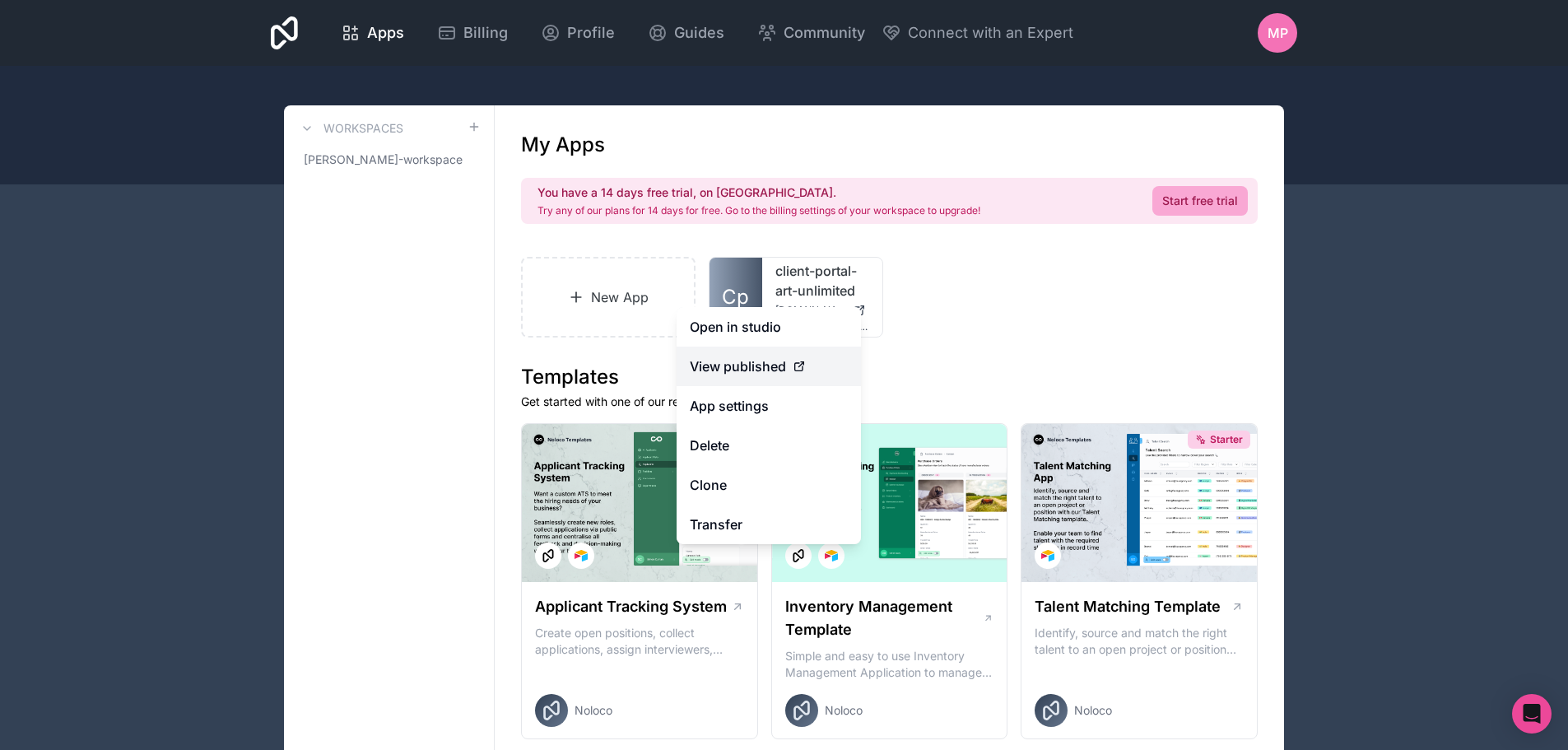
click at [793, 371] on icon at bounding box center [800, 367] width 14 height 14
click at [773, 370] on span "View published" at bounding box center [739, 366] width 97 height 20
